Goal: Information Seeking & Learning: Learn about a topic

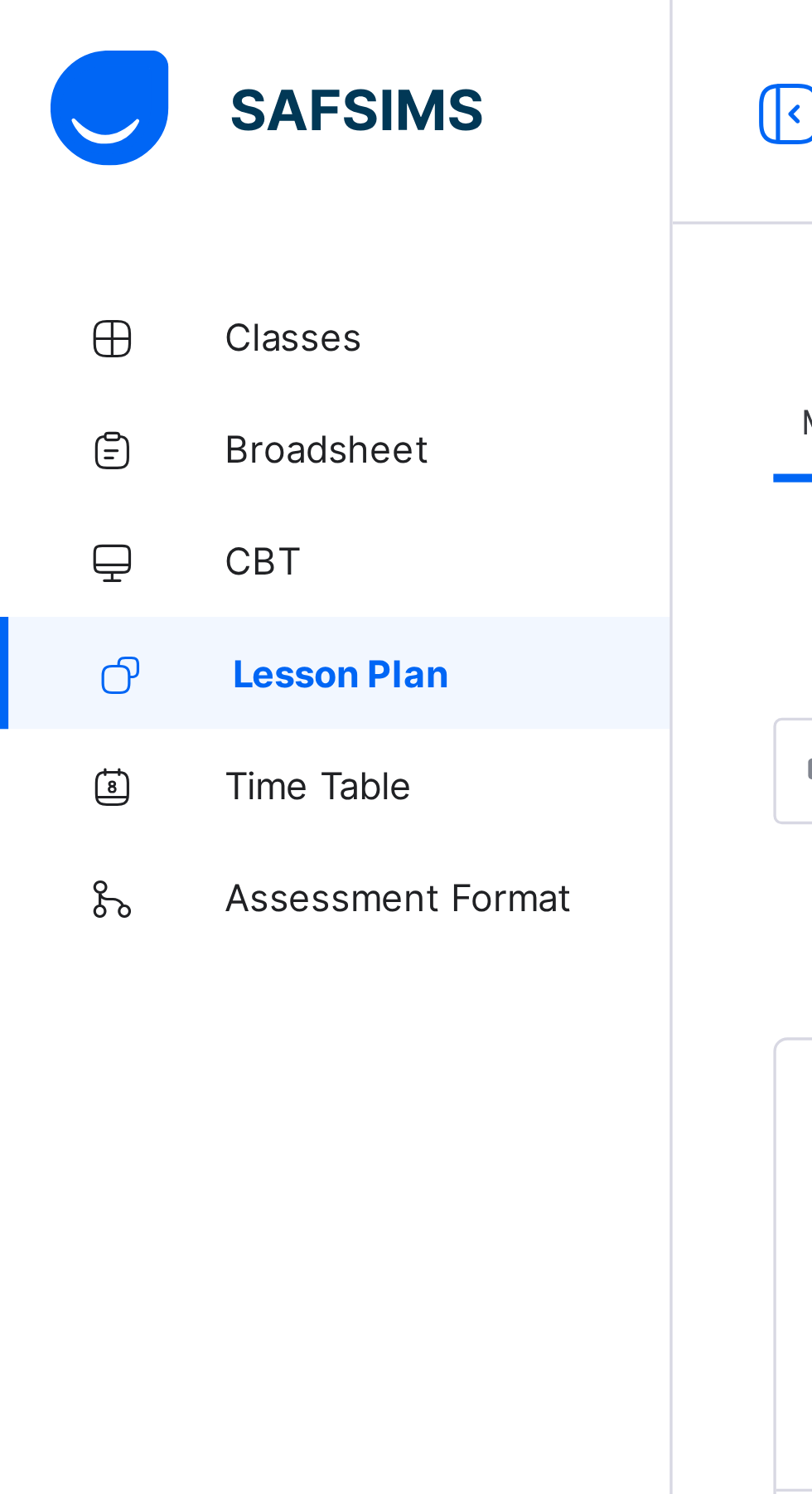
click at [74, 100] on span "Classes" at bounding box center [133, 99] width 133 height 13
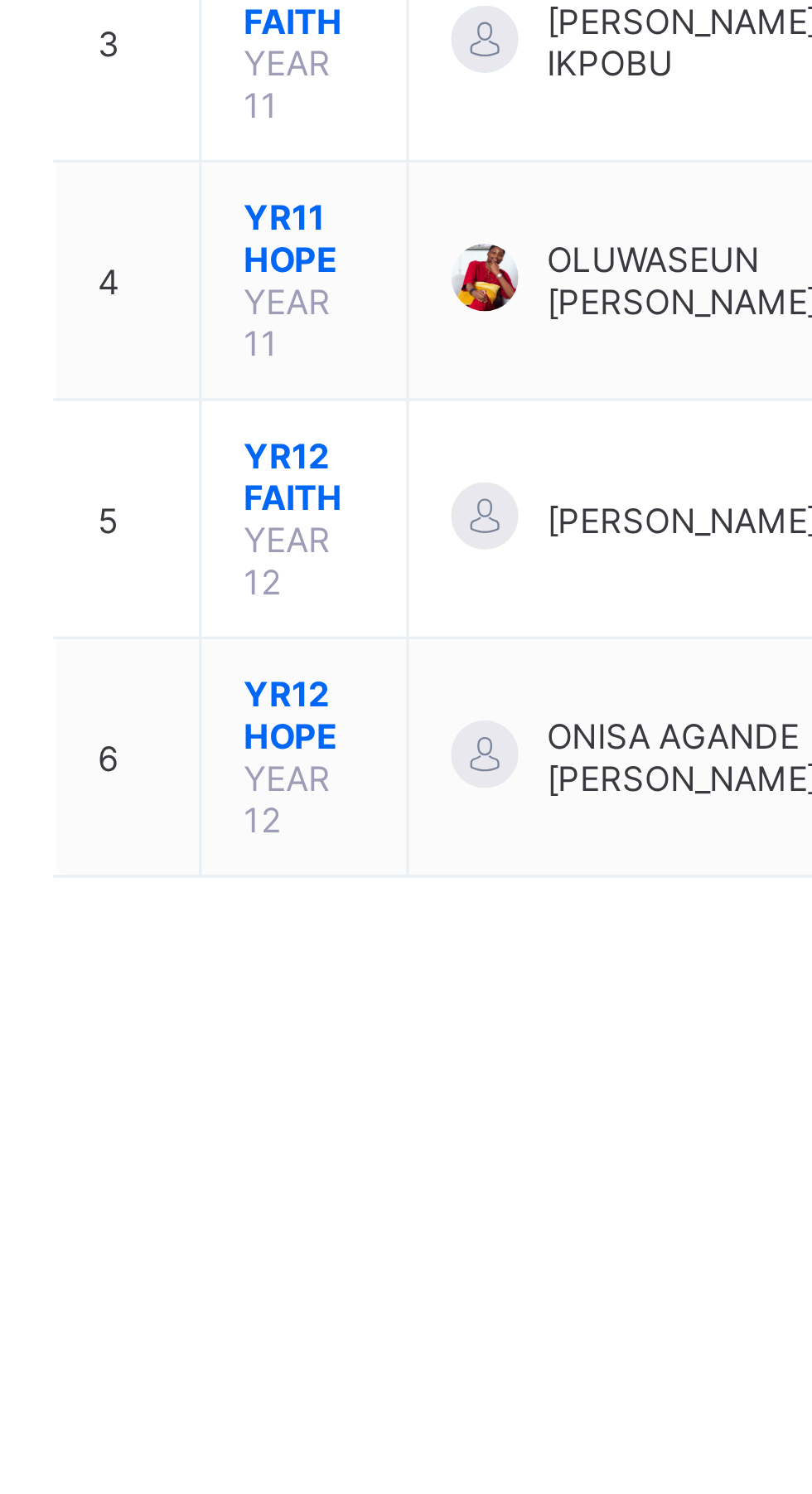
click at [293, 610] on span "YR12 HOPE" at bounding box center [302, 622] width 36 height 25
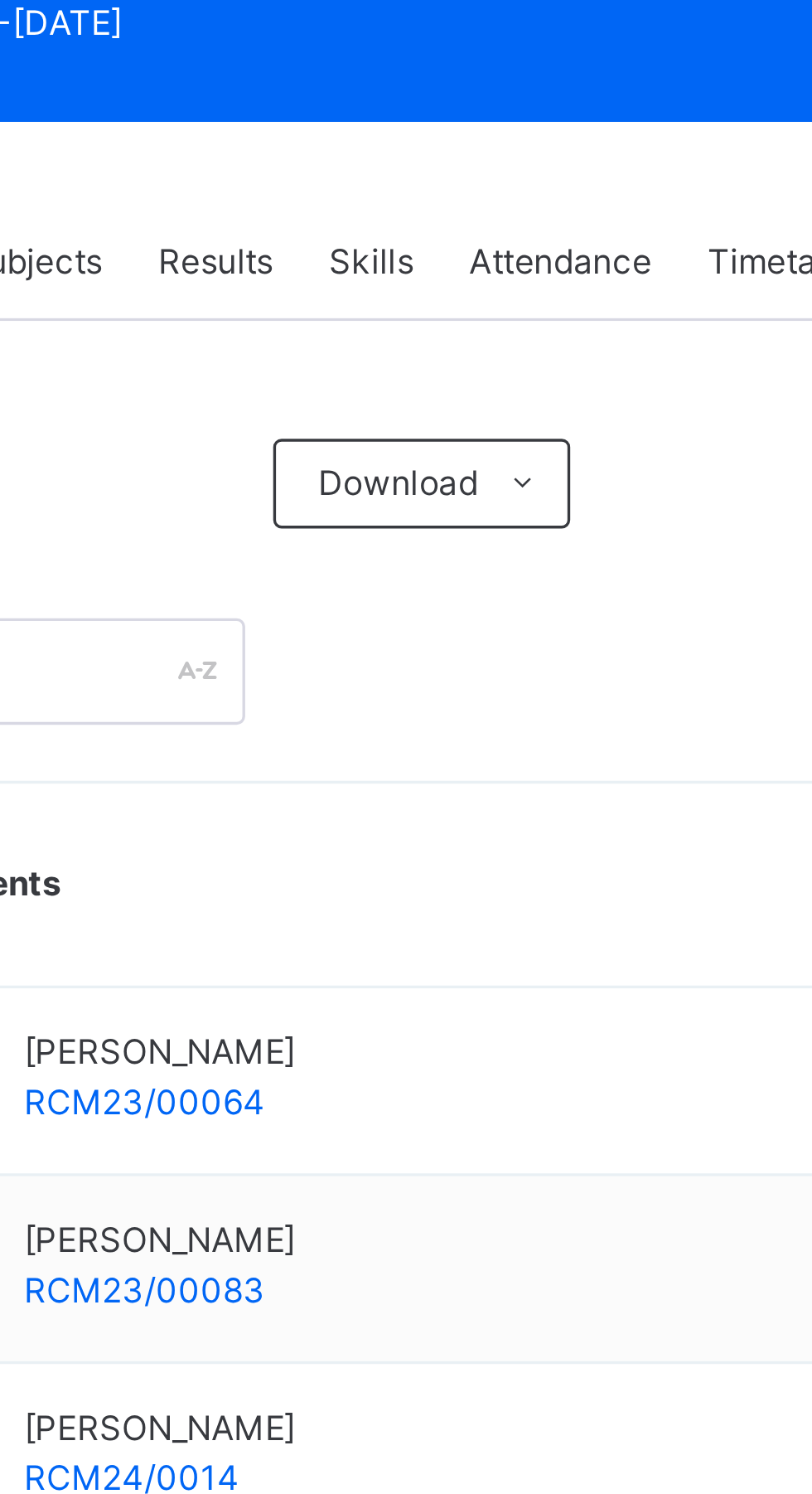
click at [519, 369] on span "Attendance" at bounding box center [501, 376] width 54 height 15
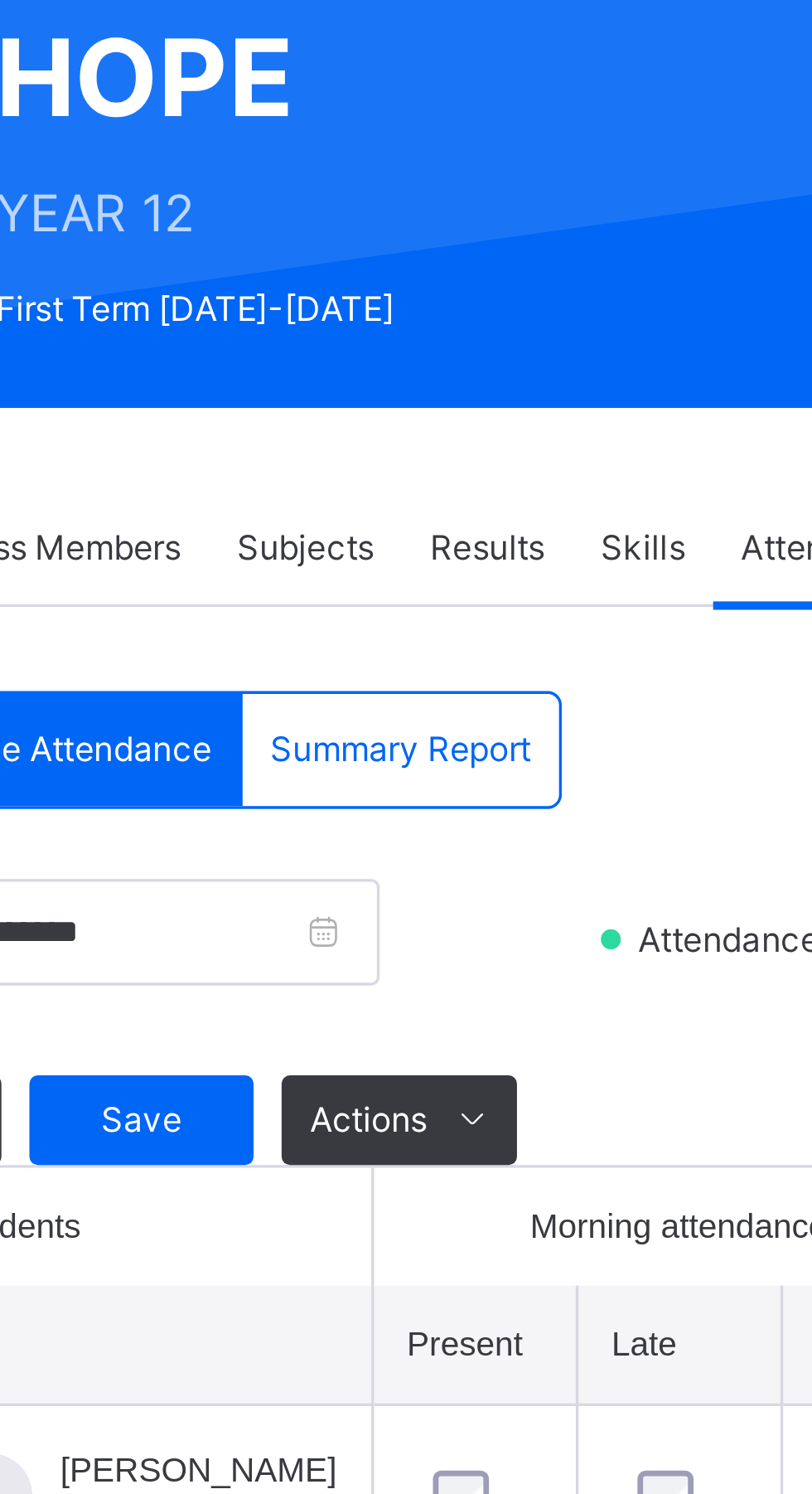
click at [296, 551] on span "Save" at bounding box center [296, 545] width 42 height 15
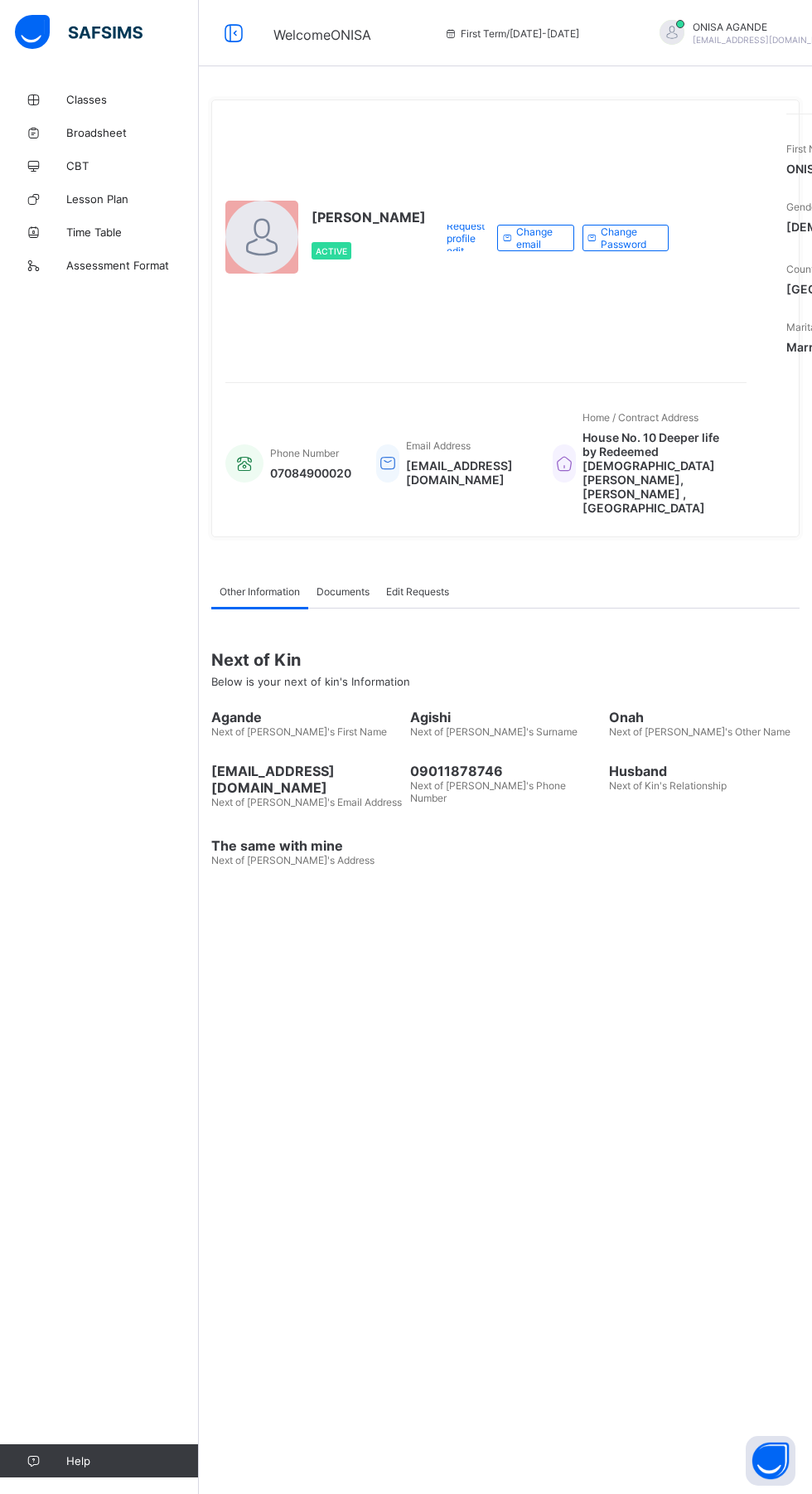
click at [106, 207] on link "Lesson Plan" at bounding box center [100, 198] width 199 height 33
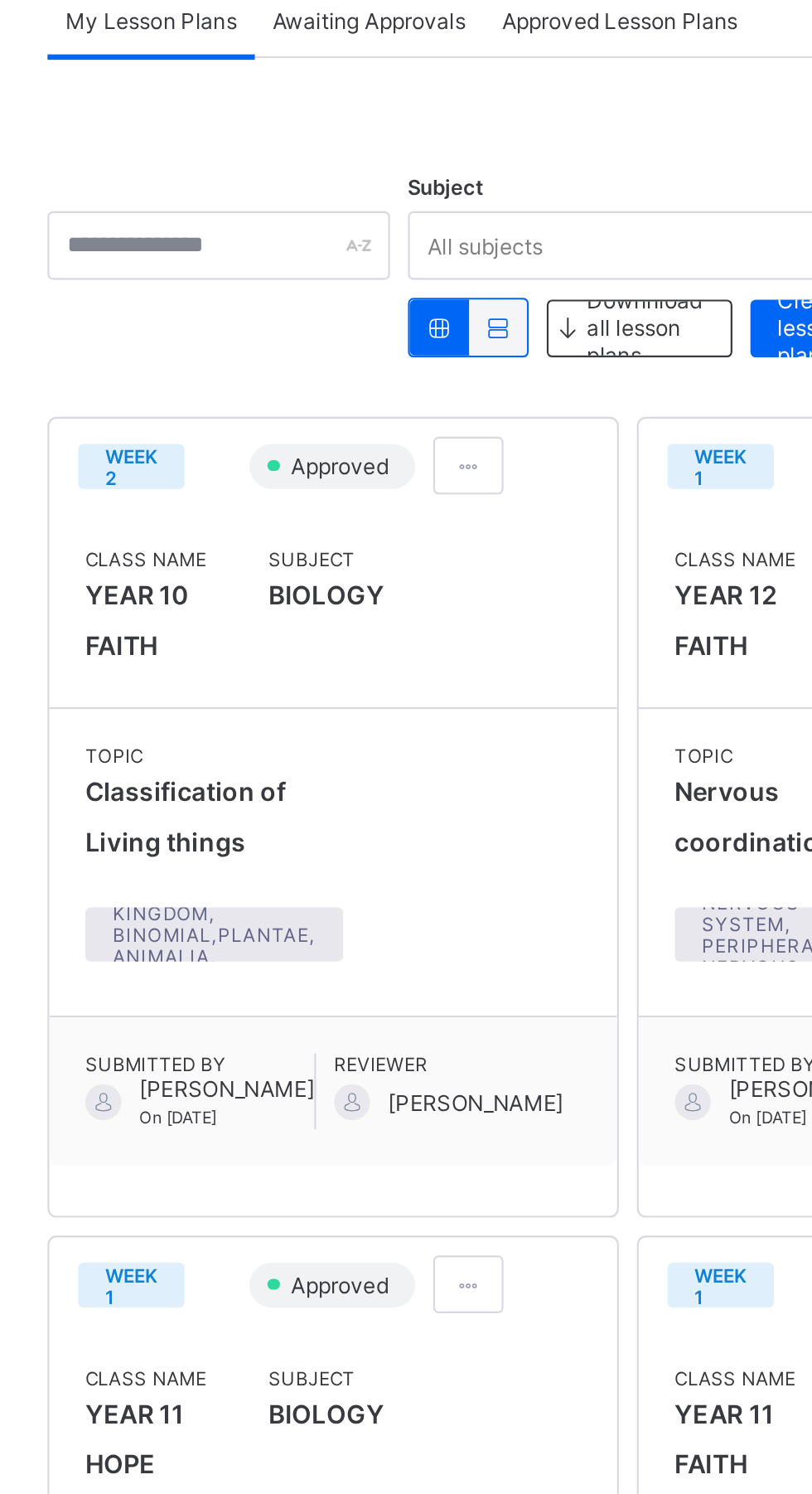
click at [429, 332] on span at bounding box center [422, 329] width 14 height 12
click at [430, 324] on div at bounding box center [422, 329] width 32 height 27
click at [432, 320] on div at bounding box center [422, 329] width 32 height 27
click at [412, 360] on span "View lesson plan" at bounding box center [384, 364] width 92 height 12
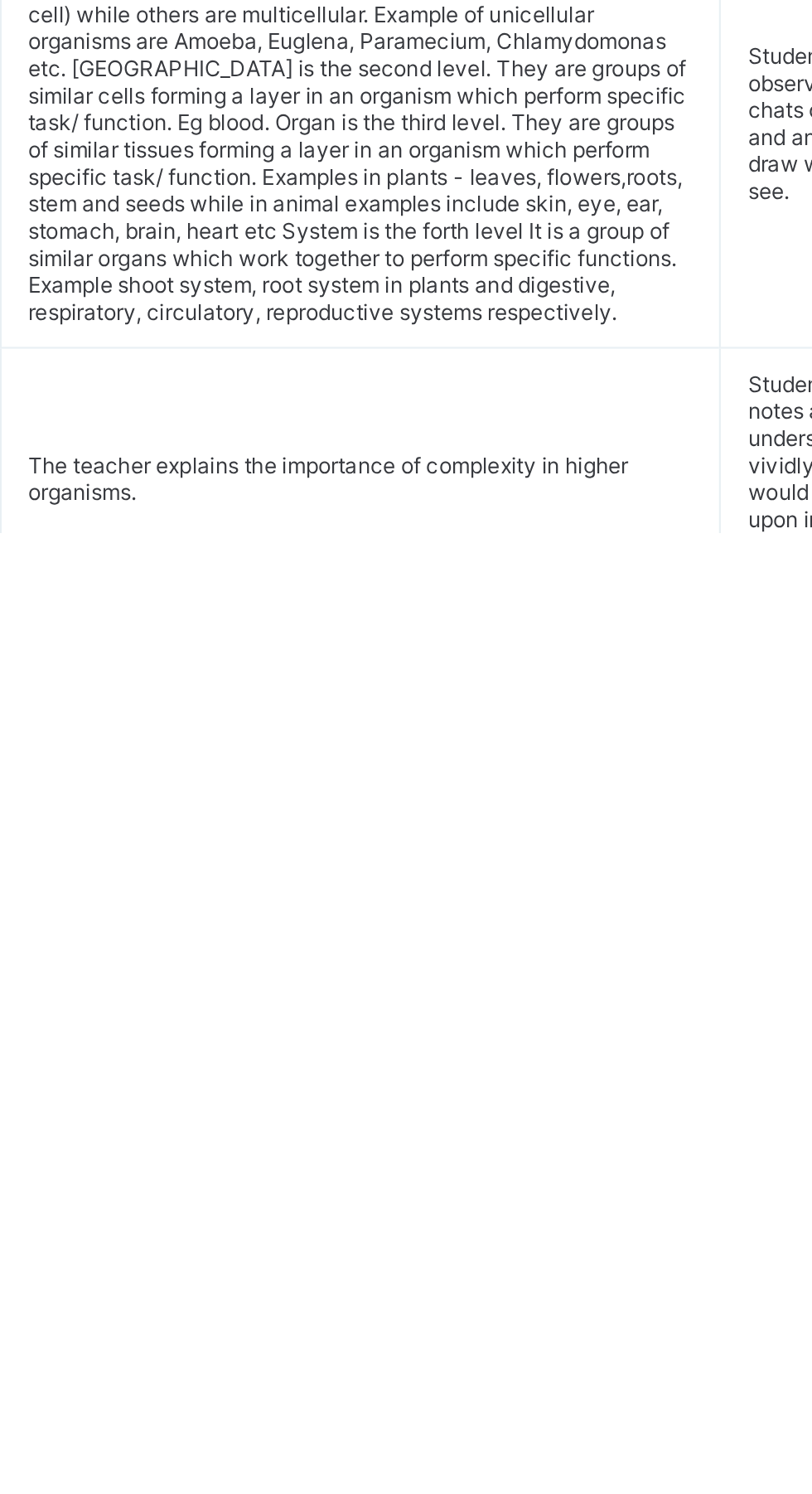
scroll to position [174, 0]
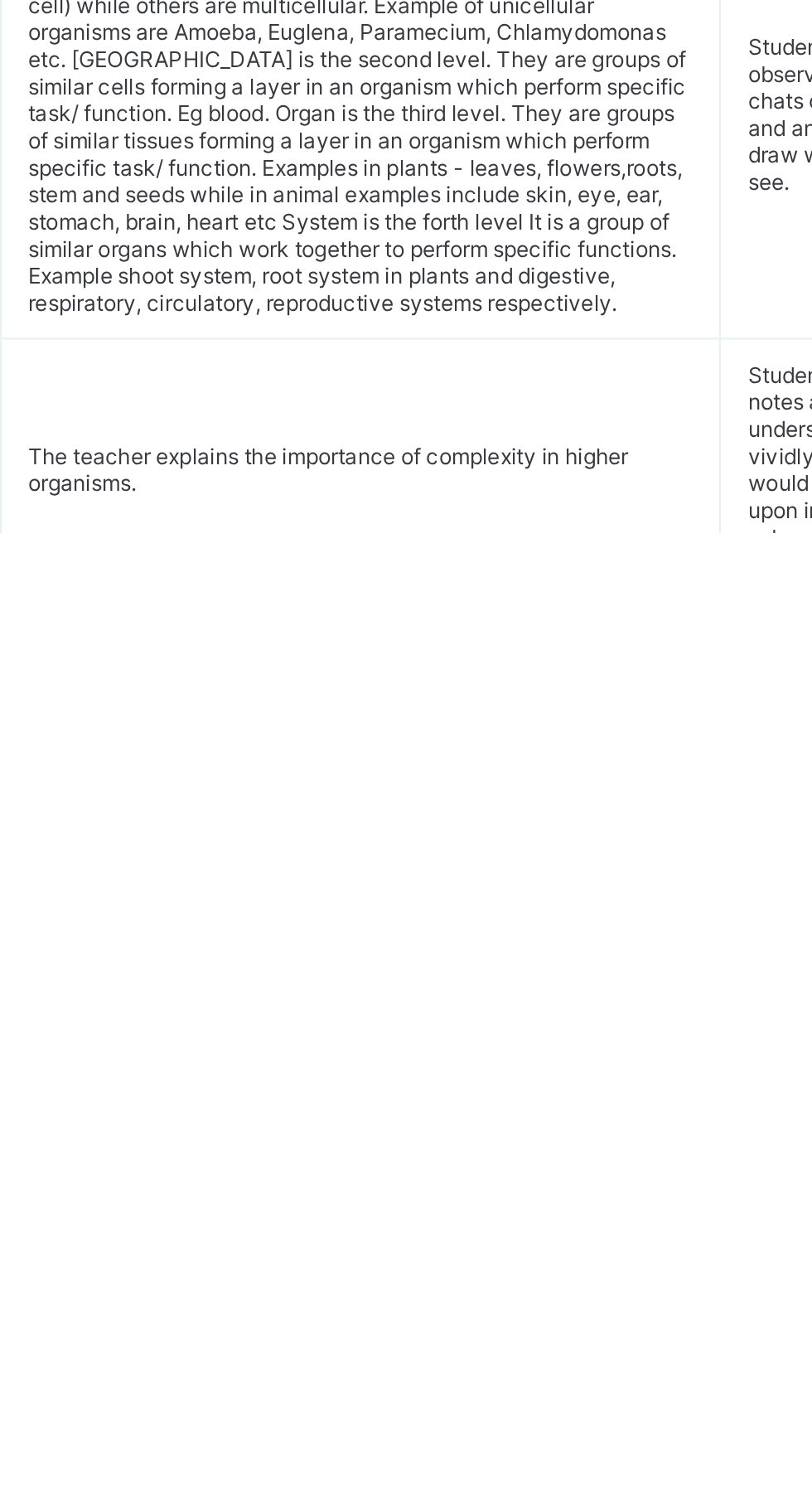
click at [414, 1198] on td "The Teacher defines classification as placing living things into groups that ha…" at bounding box center [477, 1156] width 331 height 83
click at [397, 1198] on td "The Teacher defines classification as placing living things into groups that ha…" at bounding box center [477, 1156] width 331 height 83
click at [520, 1493] on div "Lesson Plan Content step Teacher's Activity Pupil's Activity Step 1 The Teacher…" at bounding box center [505, 1341] width 551 height 658
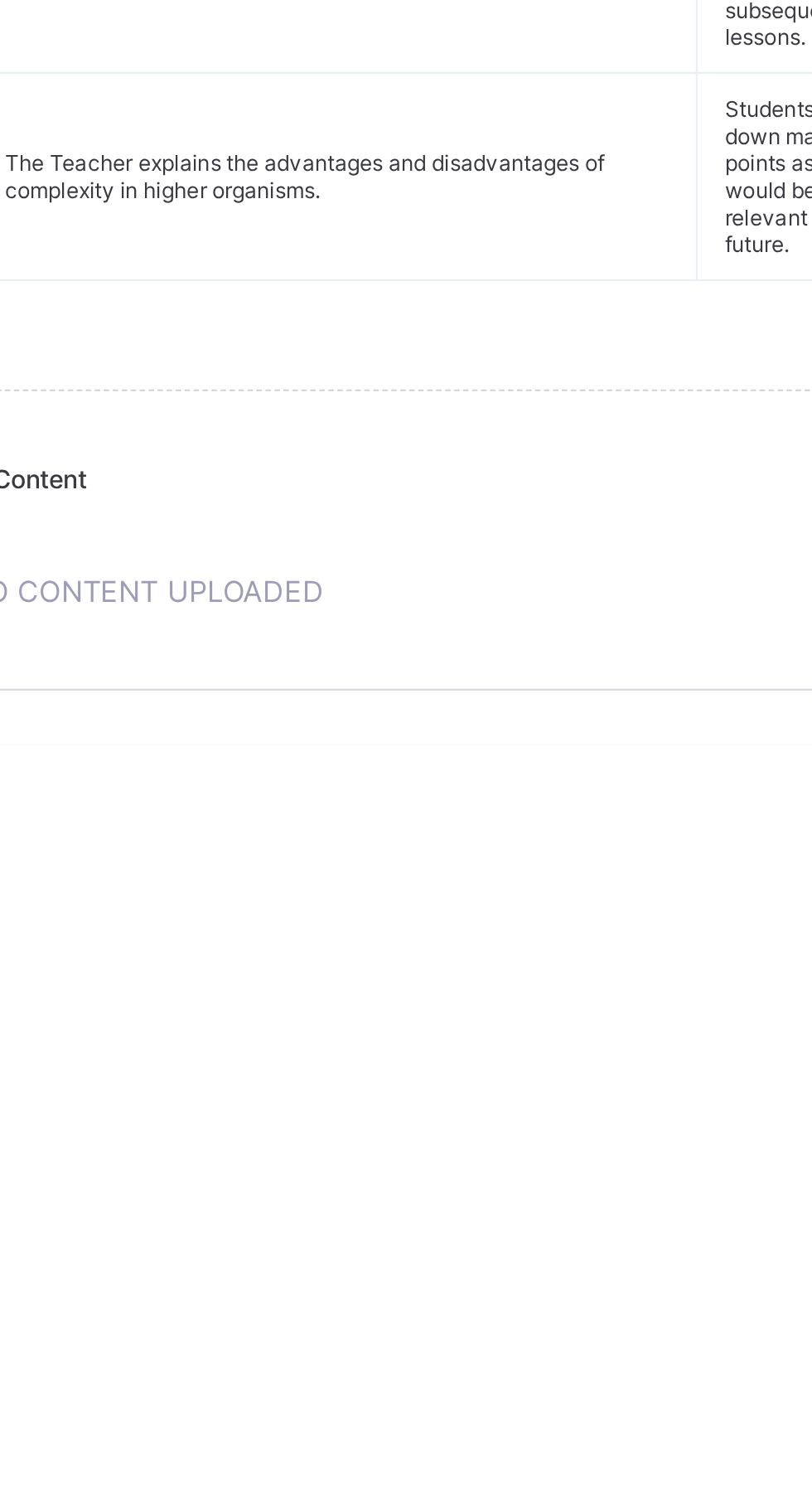
scroll to position [1121, 0]
